Goal: Find specific page/section: Find specific page/section

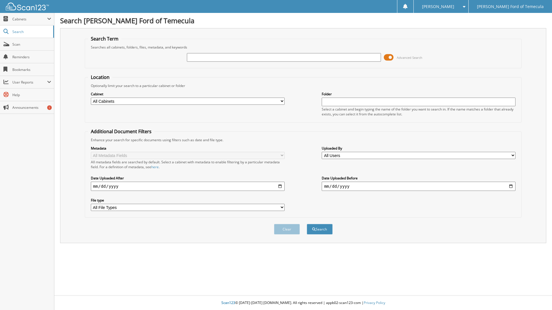
click at [24, 29] on link "Search" at bounding box center [27, 32] width 54 height 12
click at [465, 2] on div "[PERSON_NAME]" at bounding box center [440, 6] width 49 height 13
click at [468, 25] on link "Logout" at bounding box center [441, 28] width 54 height 10
